Goal: Communication & Community: Ask a question

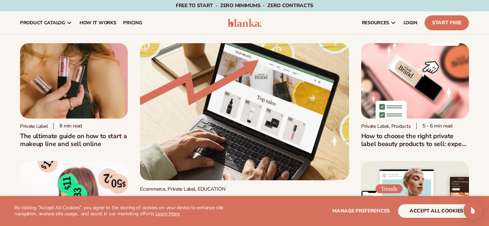
click at [475, 211] on img "Open Intercom Messenger" at bounding box center [472, 210] width 9 height 9
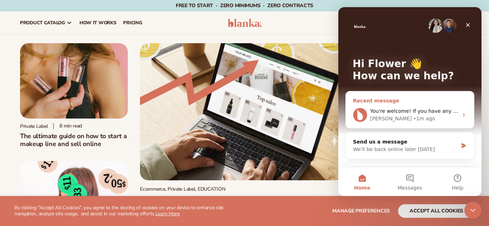
click at [460, 115] on div "You're welcome! If you have any more questions or need further assistance, feel…" at bounding box center [409, 115] width 128 height 26
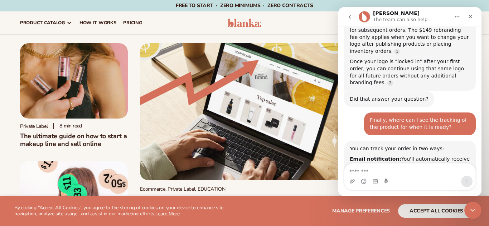
scroll to position [2198, 0]
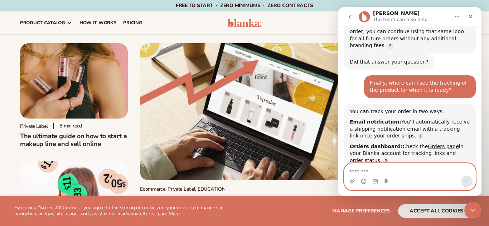
drag, startPoint x: 357, startPoint y: 170, endPoint x: 351, endPoint y: 168, distance: 6.0
click at [351, 168] on textarea "Message…" at bounding box center [409, 170] width 131 height 12
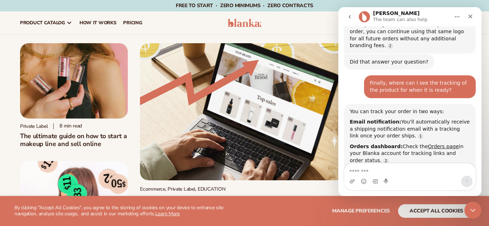
drag, startPoint x: 357, startPoint y: 152, endPoint x: 355, endPoint y: 172, distance: 20.1
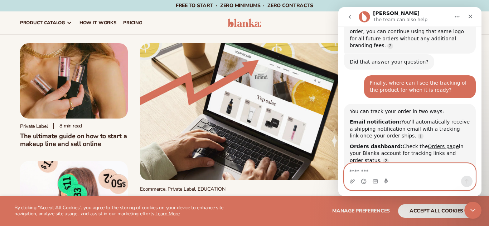
paste textarea "**********"
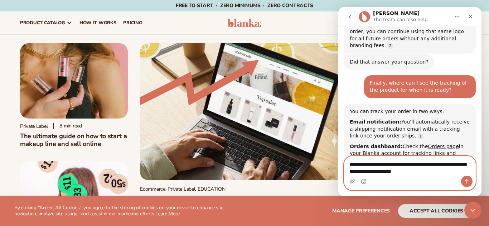
scroll to position [2206, 0]
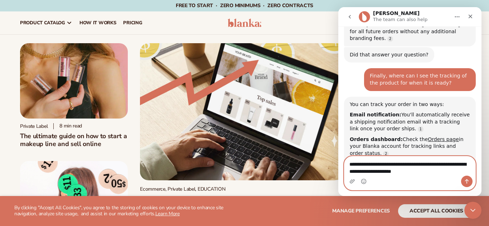
type textarea "**********"
click at [467, 182] on icon "Send a message…" at bounding box center [466, 182] width 6 height 6
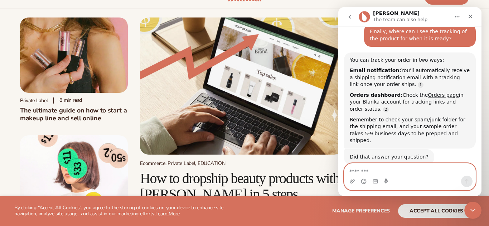
scroll to position [0, 0]
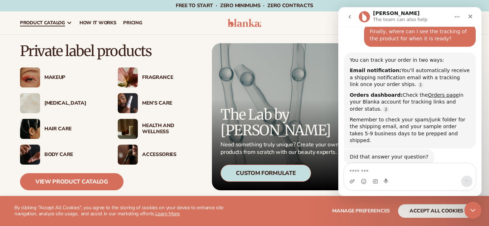
drag, startPoint x: 350, startPoint y: 114, endPoint x: 467, endPoint y: 118, distance: 117.7
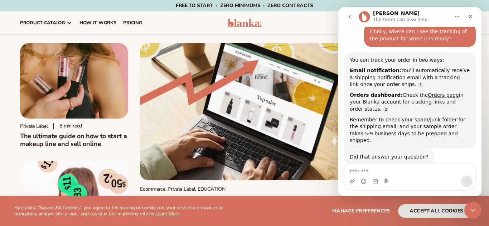
scroll to position [1, 0]
